Goal: Information Seeking & Learning: Compare options

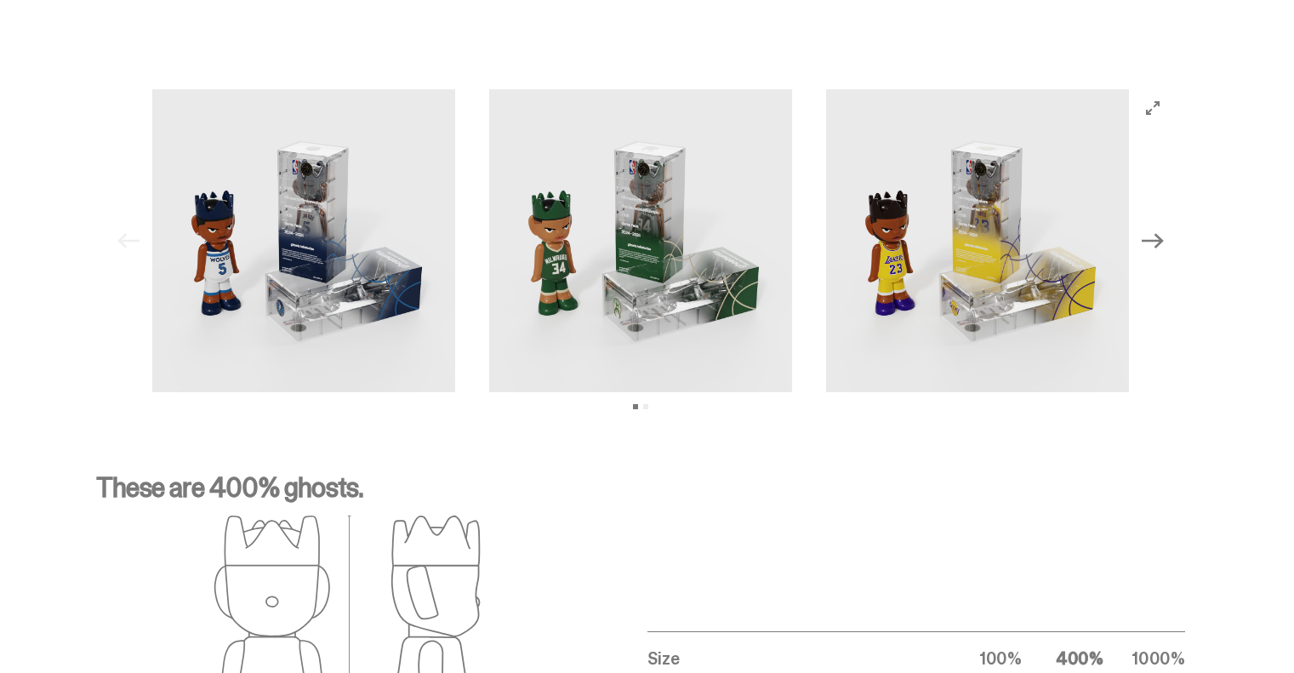
scroll to position [1956, 0]
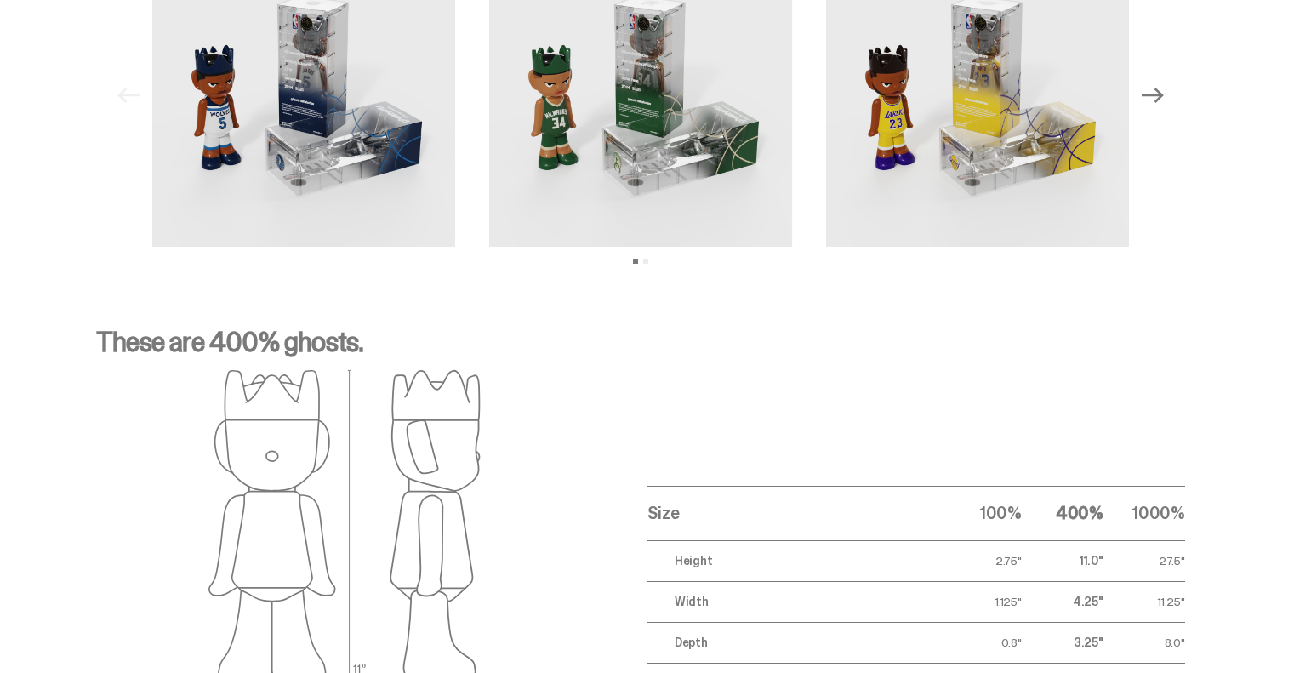
click at [1153, 90] on icon "Next" at bounding box center [1153, 95] width 22 height 22
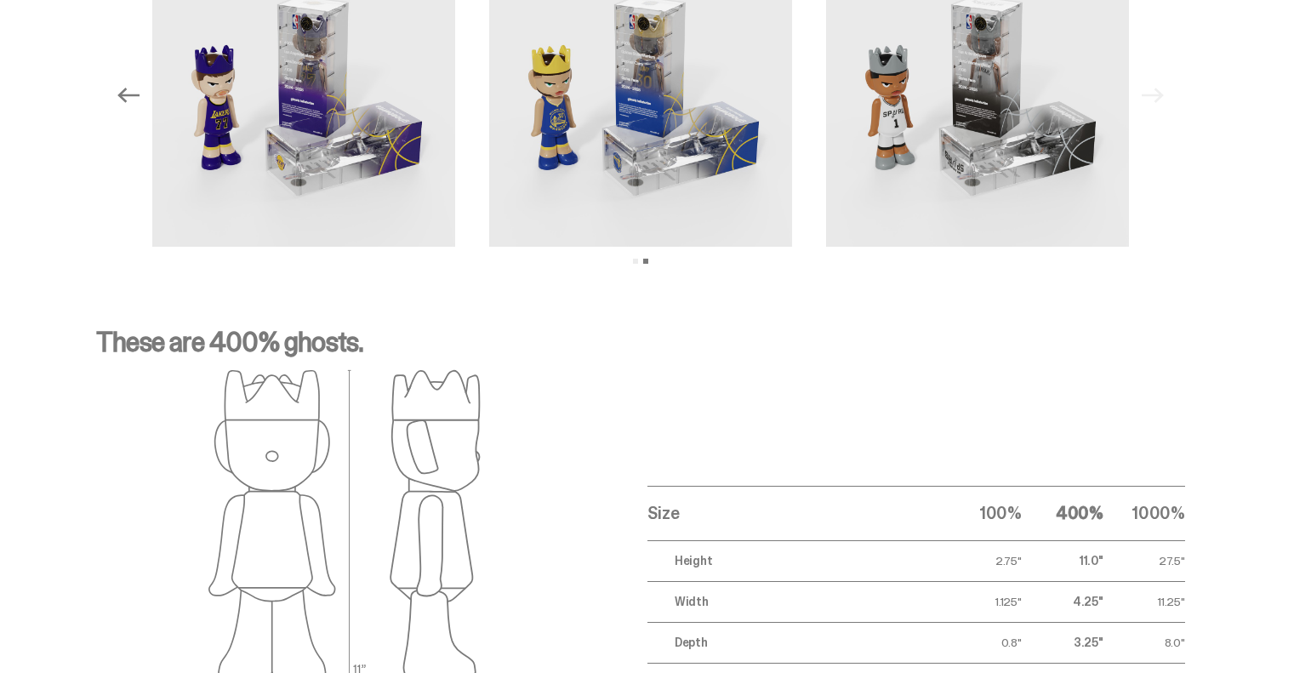
scroll to position [1786, 0]
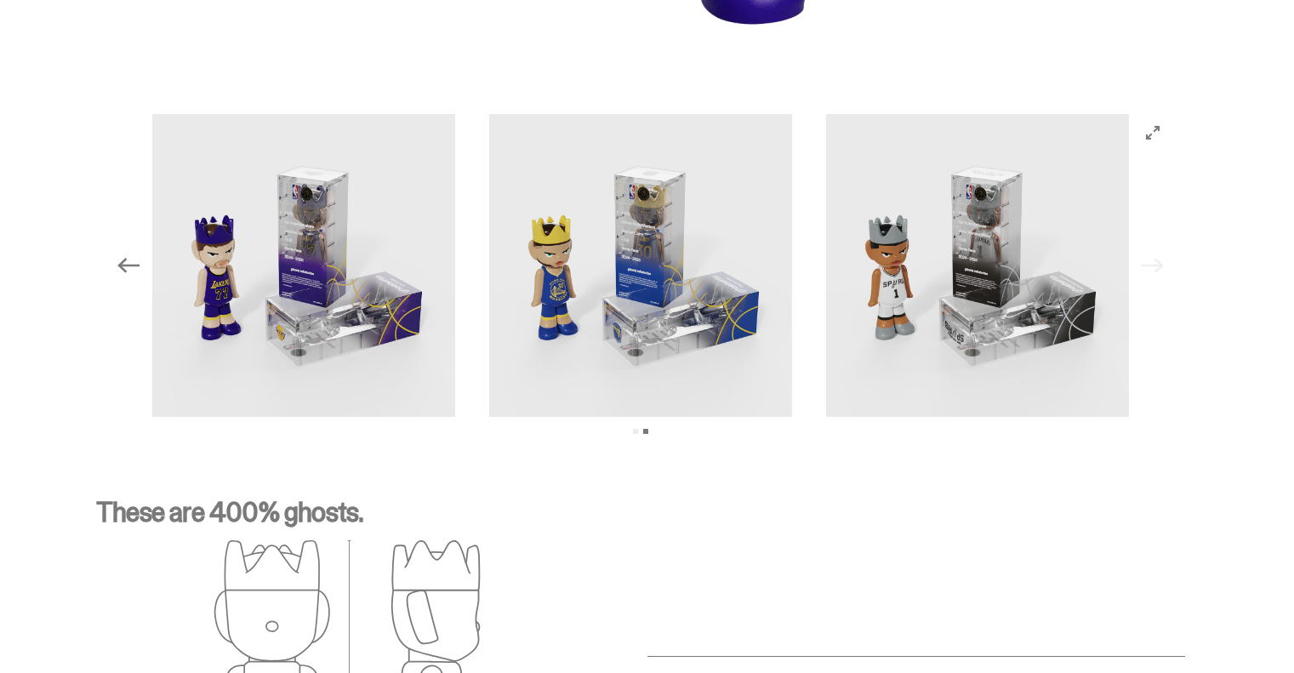
click at [322, 284] on img at bounding box center [303, 265] width 303 height 303
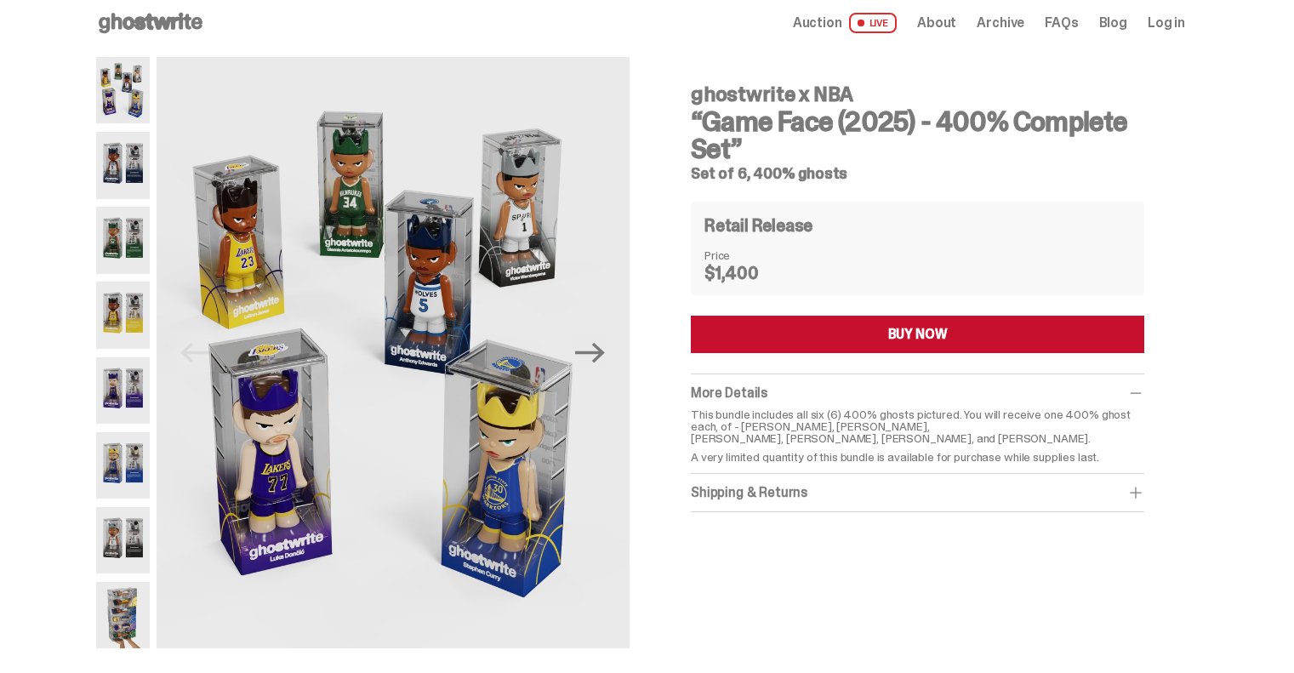
scroll to position [0, 0]
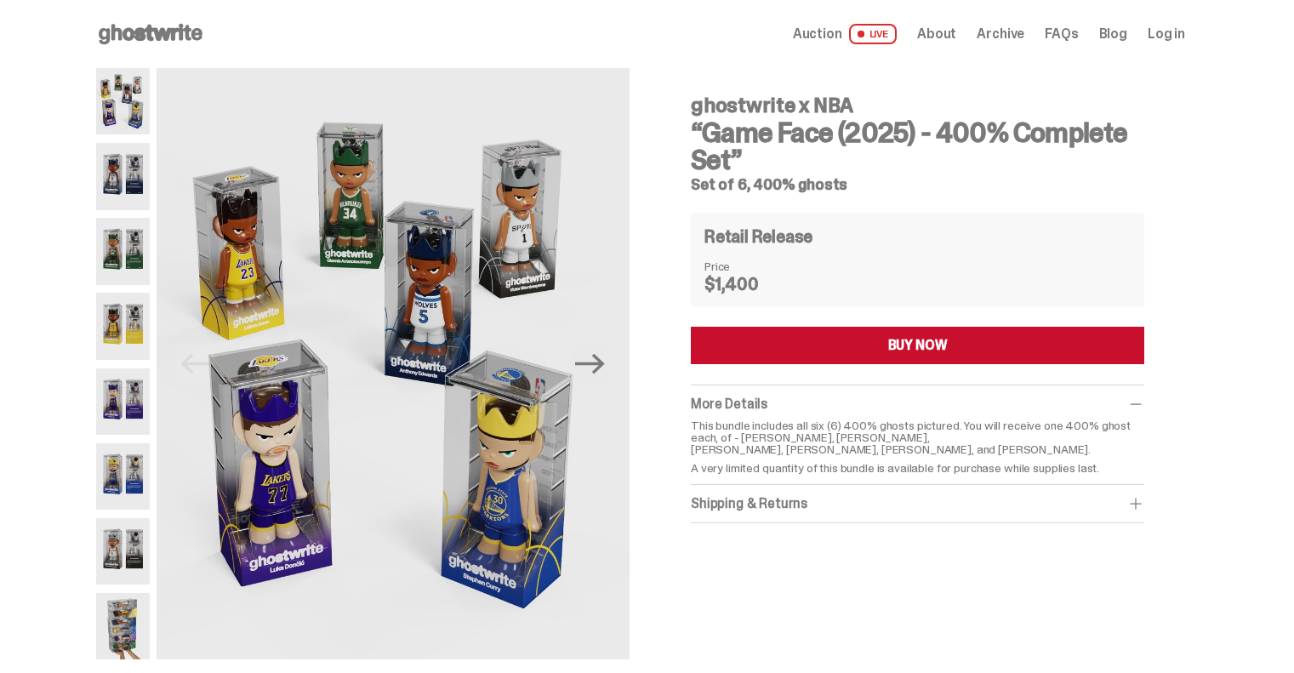
click at [119, 26] on use at bounding box center [151, 34] width 104 height 20
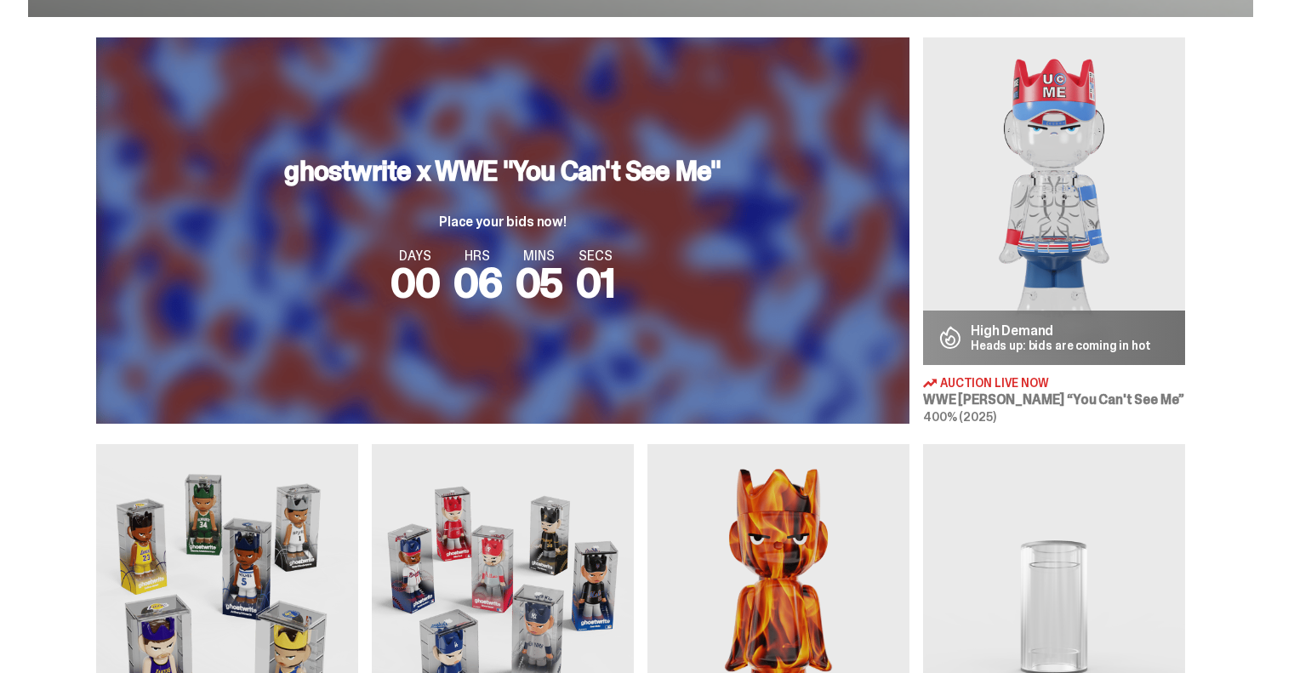
scroll to position [936, 0]
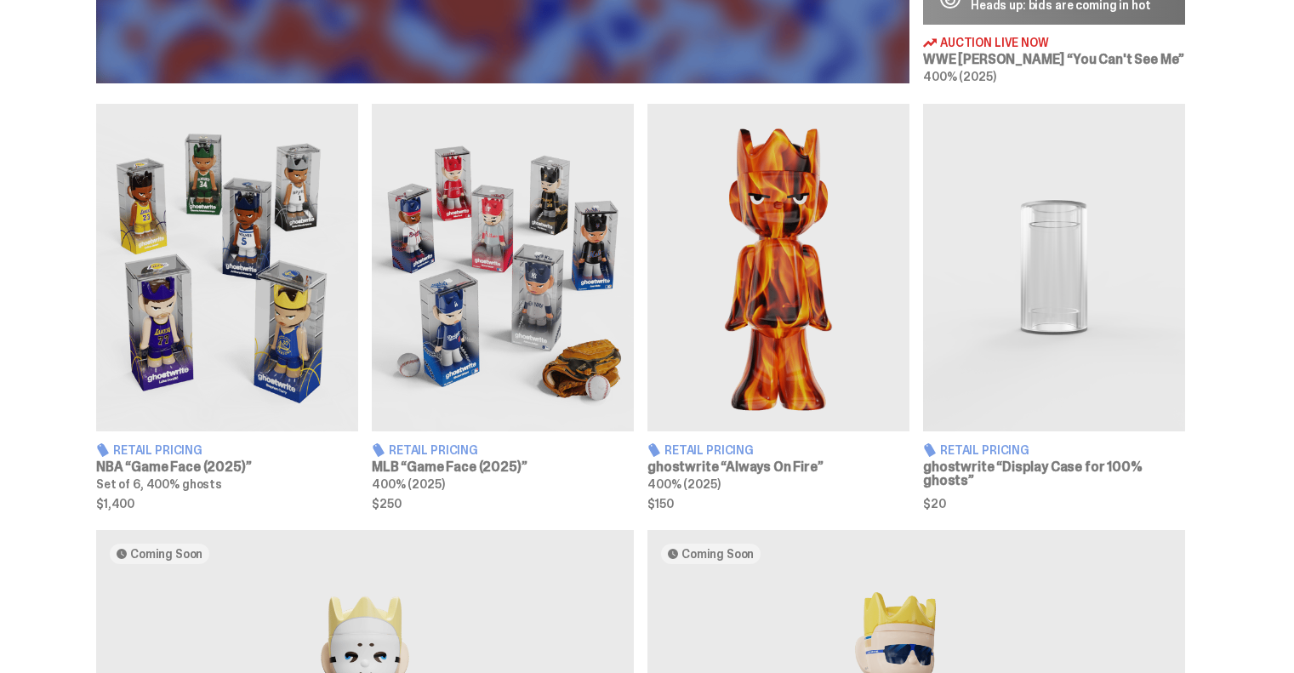
click at [499, 316] on img at bounding box center [503, 267] width 262 height 327
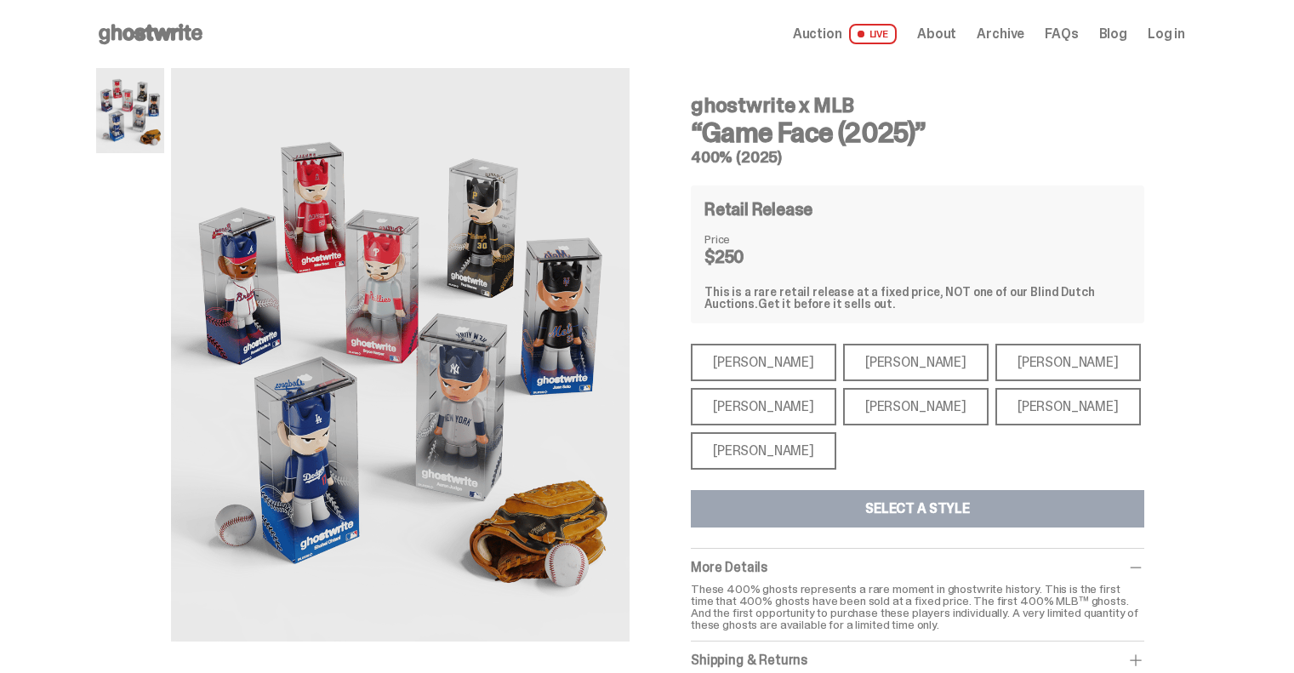
drag, startPoint x: 992, startPoint y: 414, endPoint x: 903, endPoint y: 402, distance: 89.4
click at [995, 414] on div "[PERSON_NAME]" at bounding box center [1067, 406] width 145 height 37
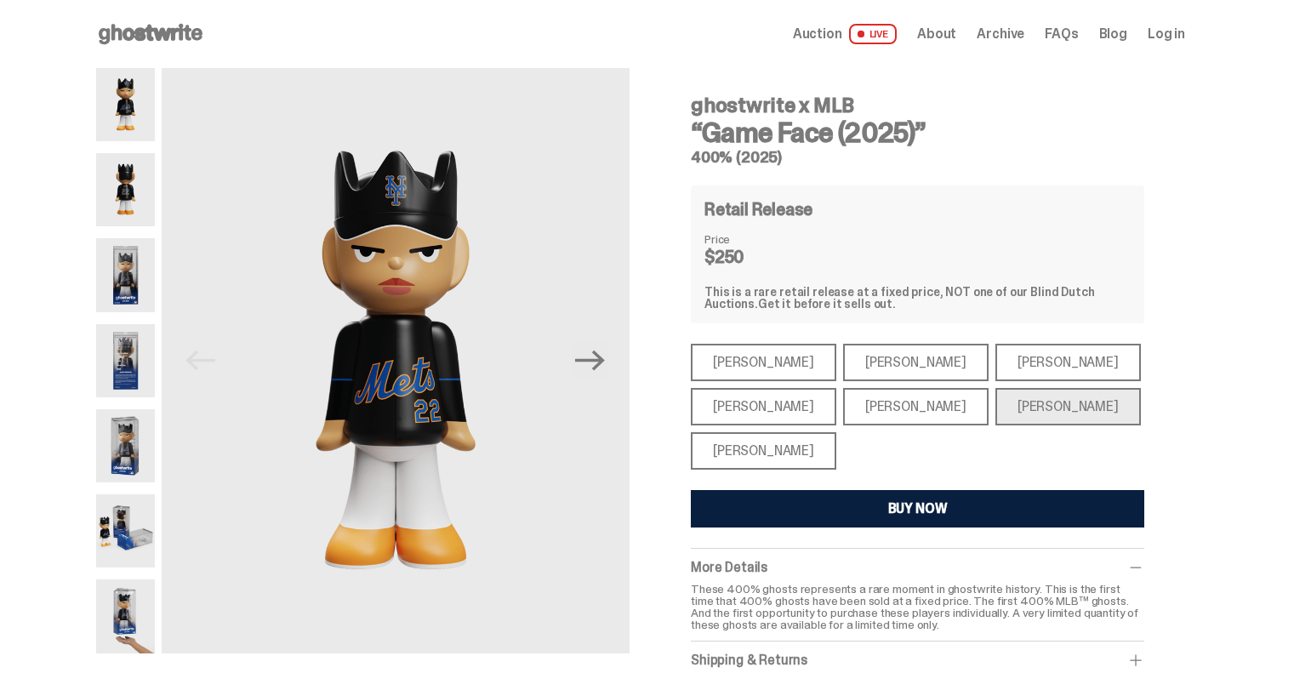
click at [775, 402] on div "[PERSON_NAME]" at bounding box center [763, 406] width 145 height 37
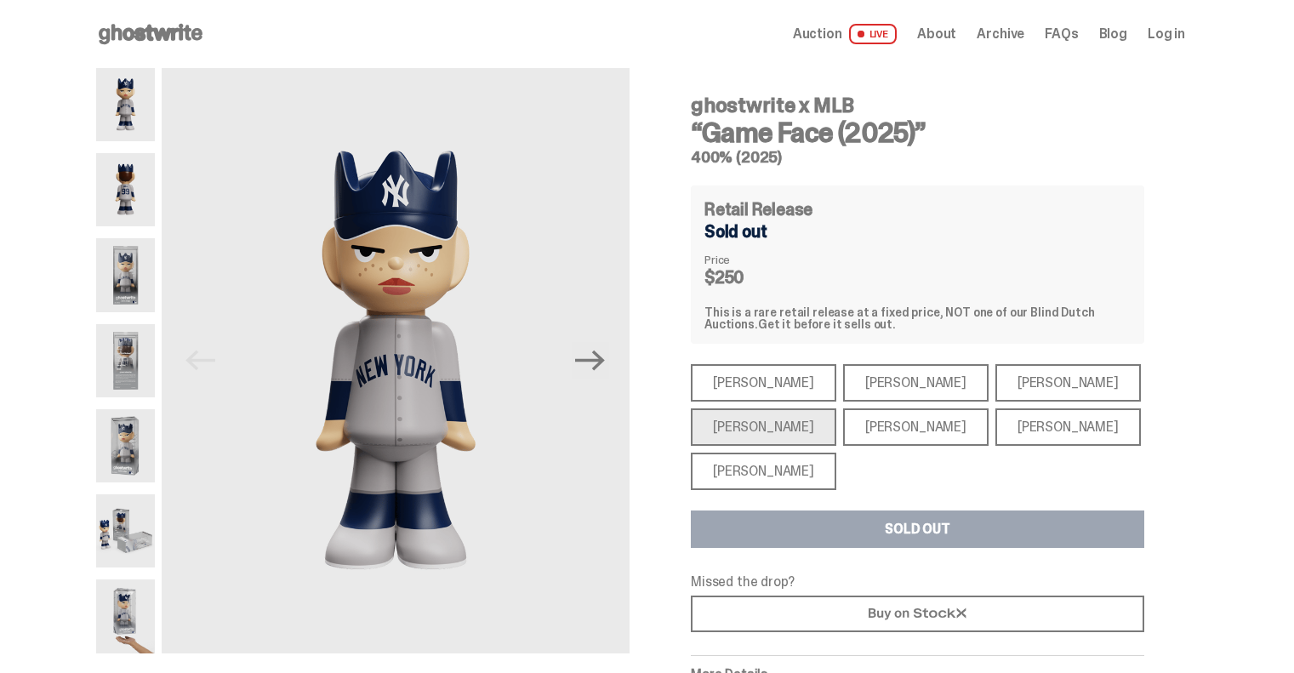
click at [784, 470] on div "[PERSON_NAME]" at bounding box center [763, 471] width 145 height 37
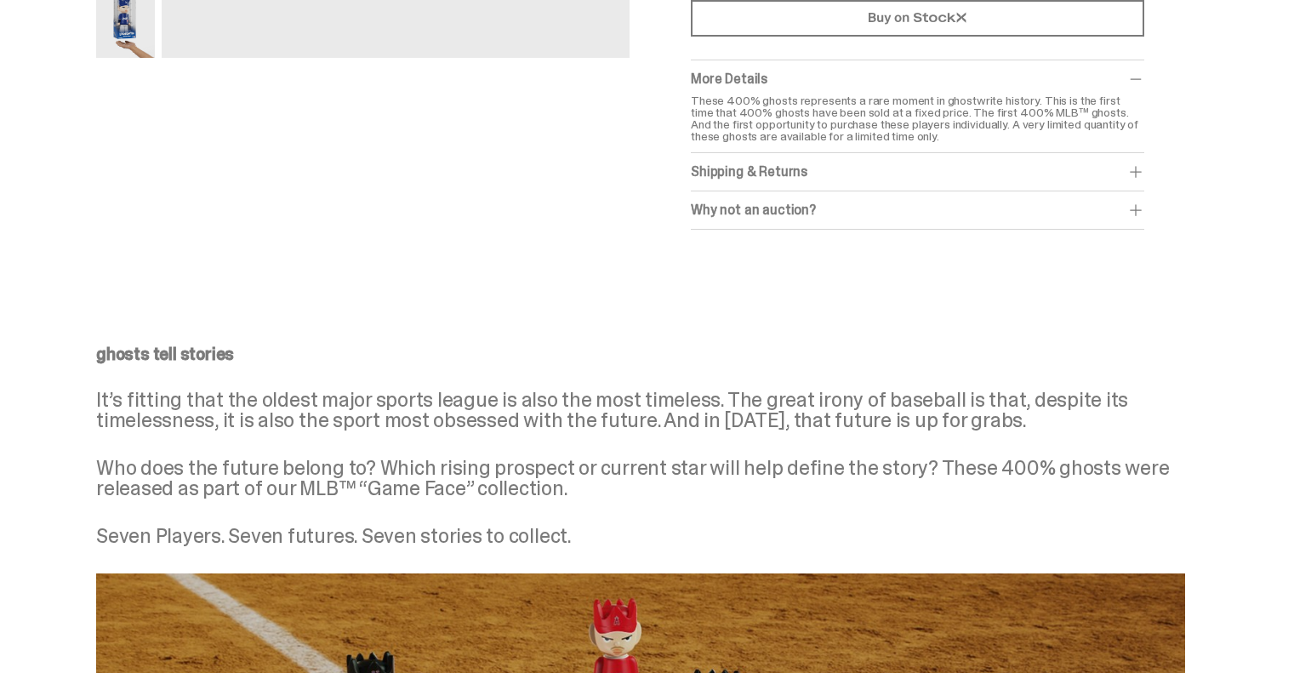
scroll to position [1106, 0]
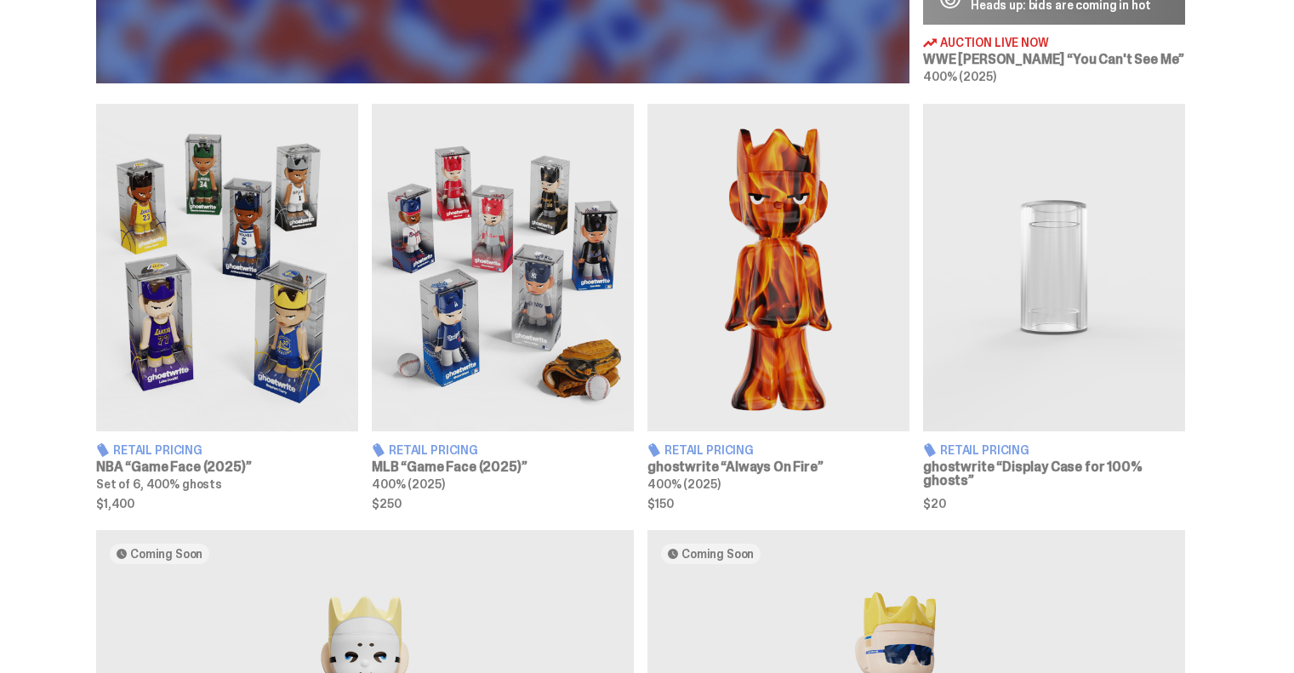
scroll to position [1361, 0]
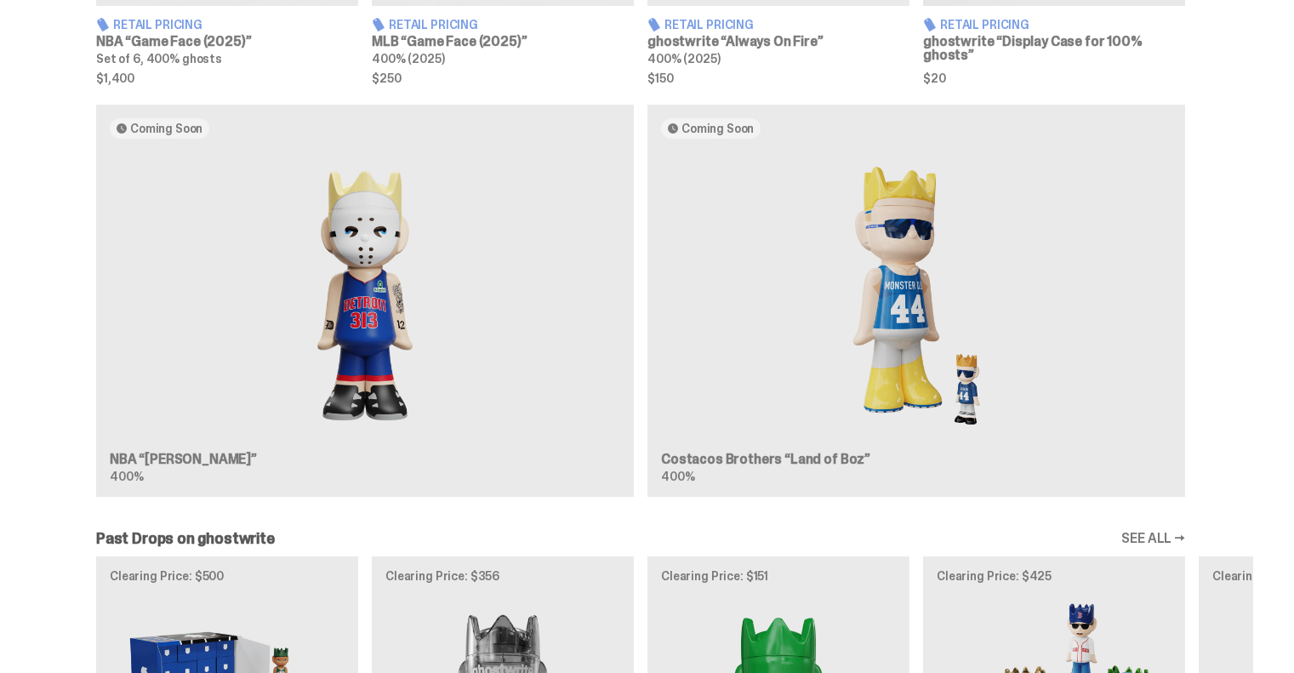
click at [492, 320] on div "Coming Soon NBA “[PERSON_NAME]” 400% Coming Soon Costacos Brothers “Land of Boz…" at bounding box center [640, 308] width 1225 height 407
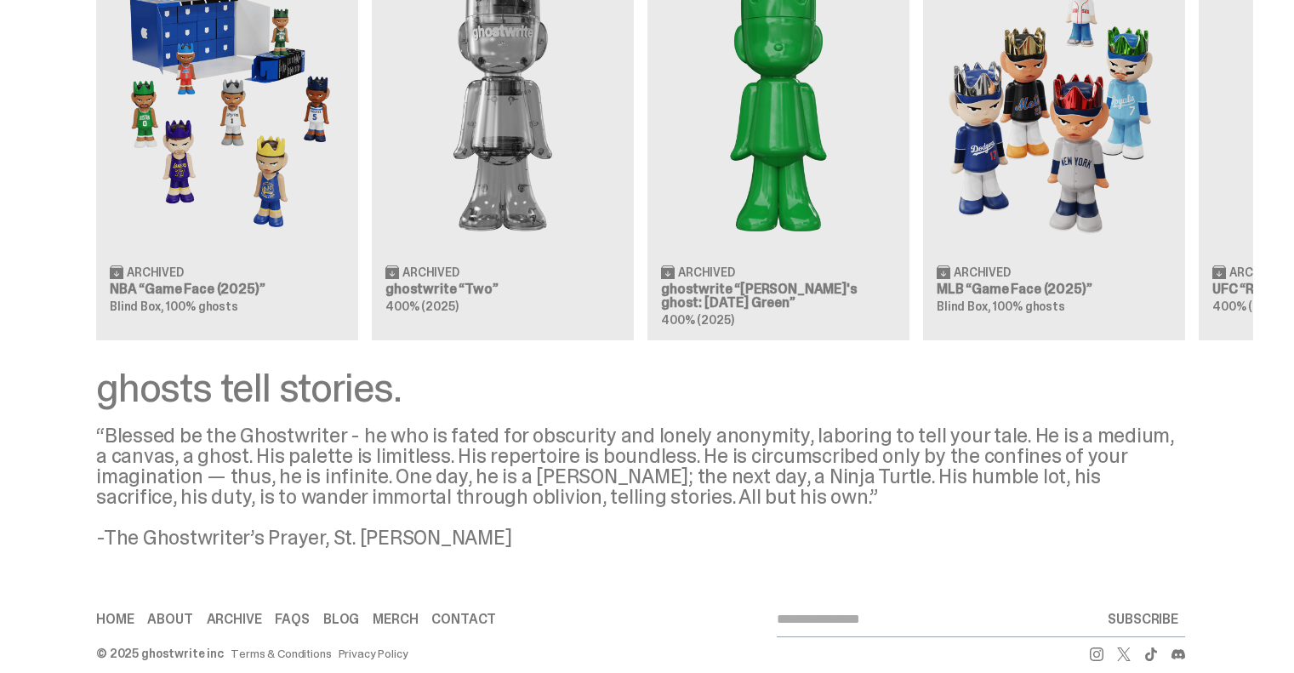
scroll to position [2020, 0]
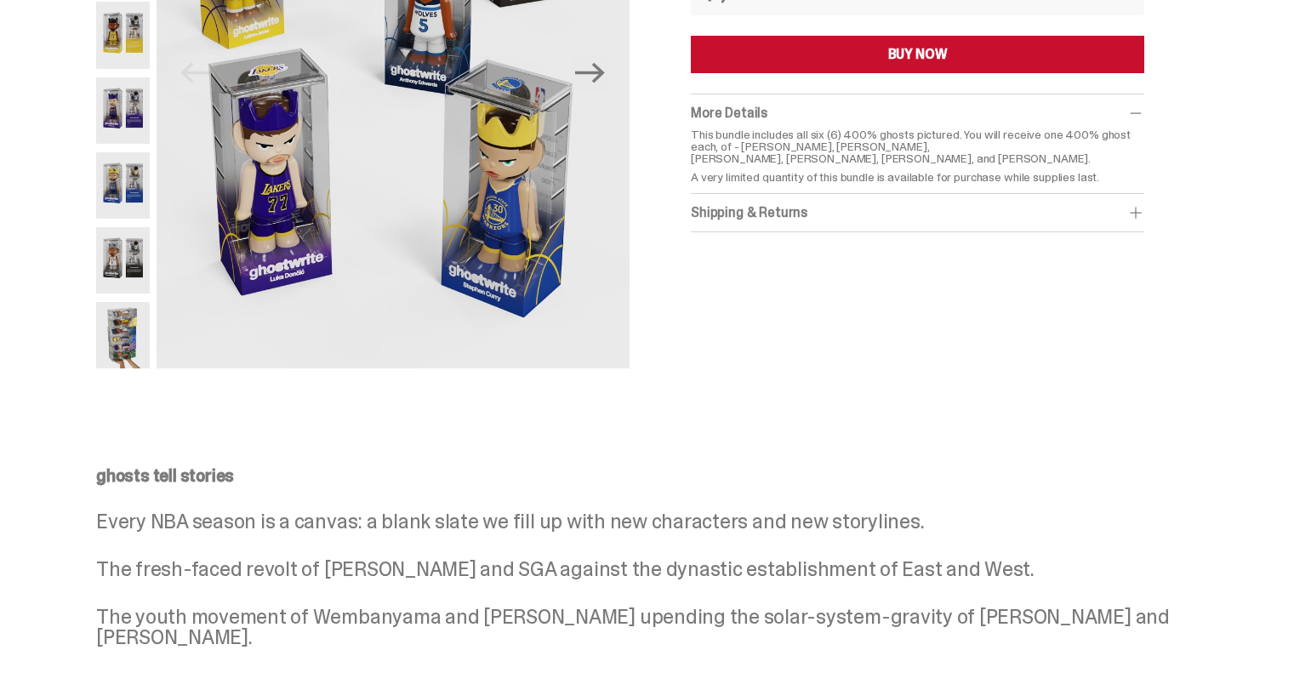
scroll to position [510, 0]
